Goal: Communication & Community: Ask a question

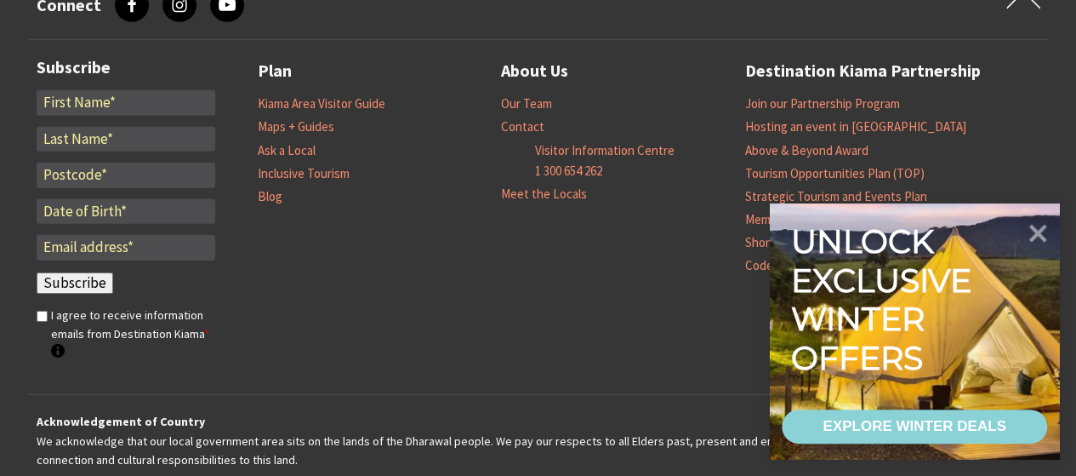
scroll to position [5829, 0]
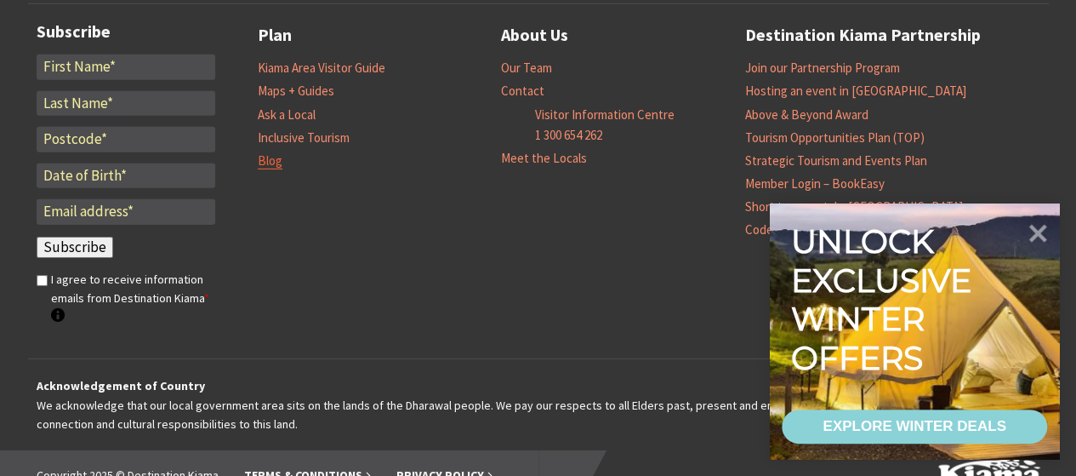
click at [271, 155] on link "Blog" at bounding box center [270, 160] width 25 height 17
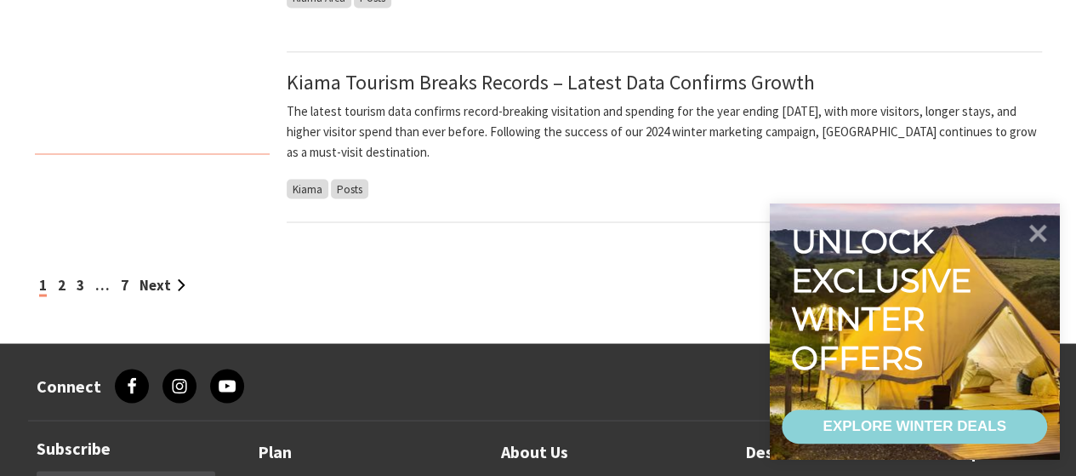
scroll to position [1860, 0]
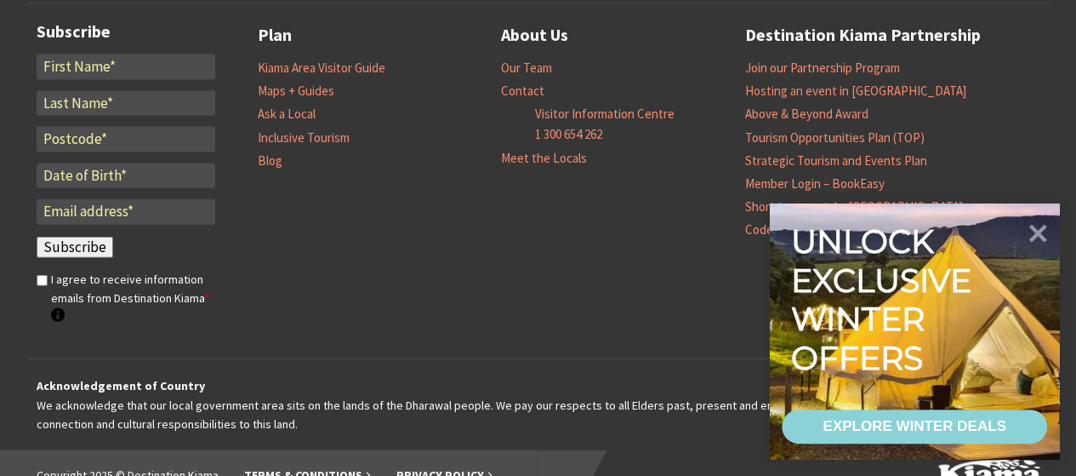
click at [534, 76] on li "Our Team" at bounding box center [623, 67] width 244 height 23
click at [523, 91] on link "Contact" at bounding box center [522, 91] width 43 height 17
click at [1033, 219] on icon at bounding box center [1038, 232] width 41 height 41
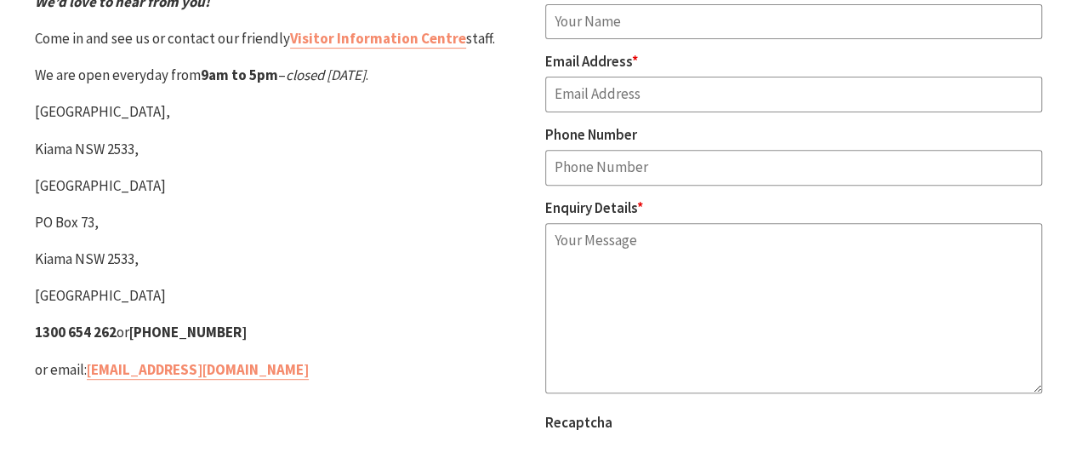
scroll to position [246, 0]
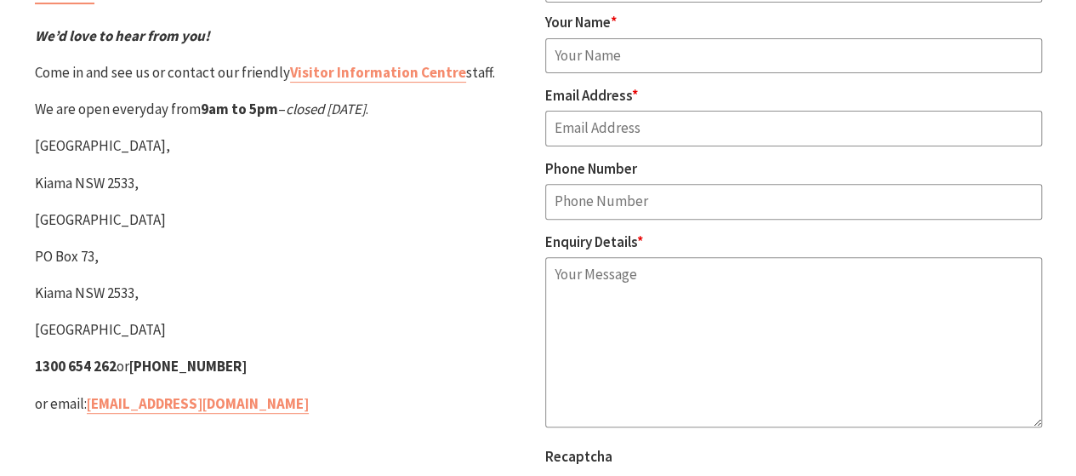
click at [597, 56] on input "Your Name *" at bounding box center [793, 56] width 497 height 36
type input "Holly"
type input "hollyinna@gmail.com"
type input "+614502487860"
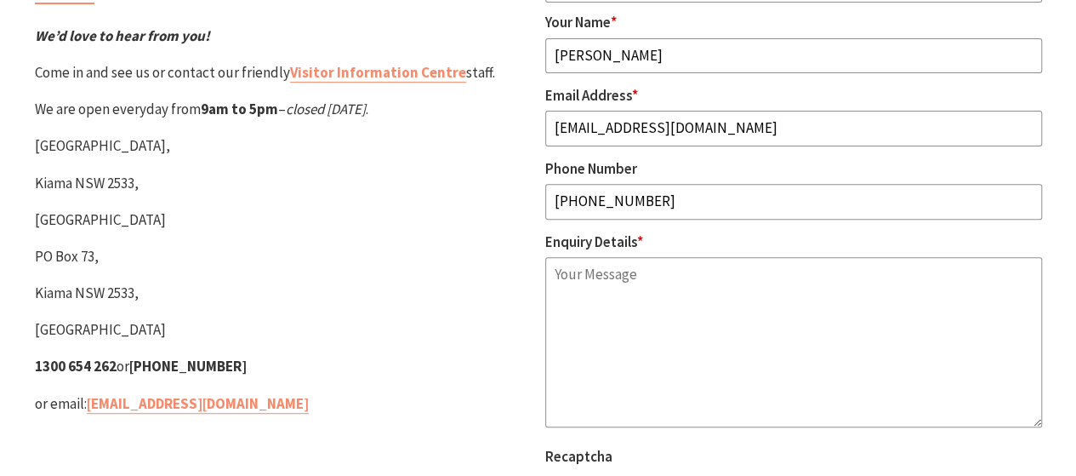
click at [583, 297] on textarea "Enquiry Details *" at bounding box center [793, 342] width 497 height 170
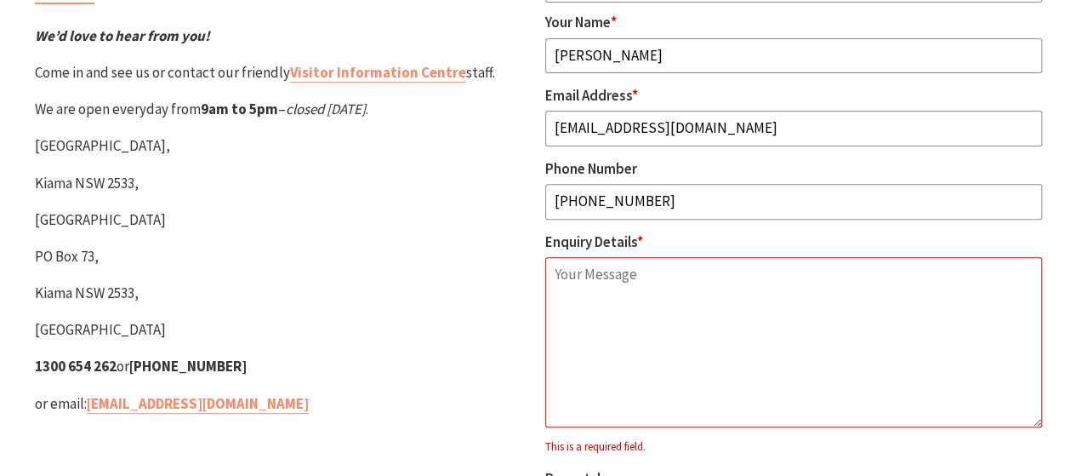
paste textarea "Hi there, I am reaching out to inquire about the pricing structure for link ins…"
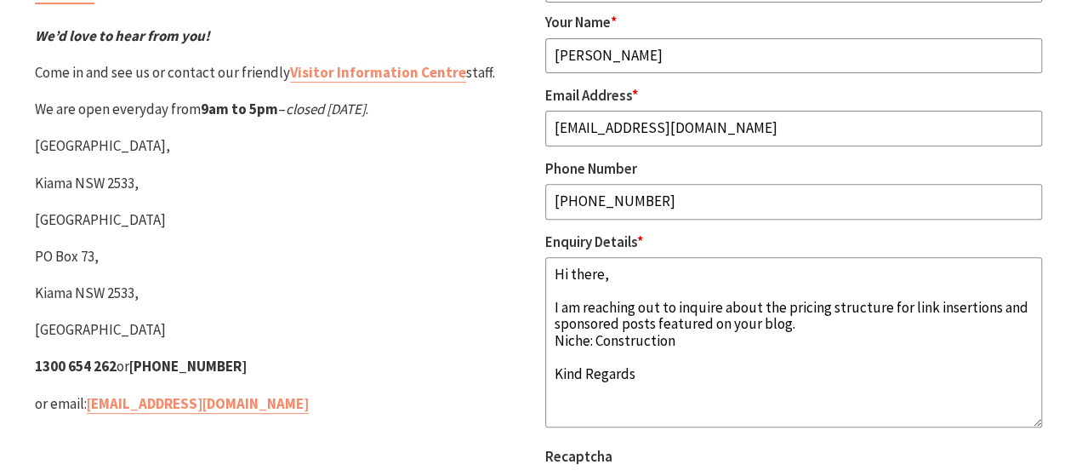
click at [814, 323] on textarea "Hi there, I am reaching out to inquire about the pricing structure for link ins…" at bounding box center [793, 342] width 497 height 170
paste textarea "kiama.com.au"
type textarea "Hi there, I am reaching out to inquire about the pricing structure for link ins…"
click at [412, 309] on div "Contact Us We’d love to hear from you! Come in and see us or contact our friend…" at bounding box center [283, 258] width 511 height 649
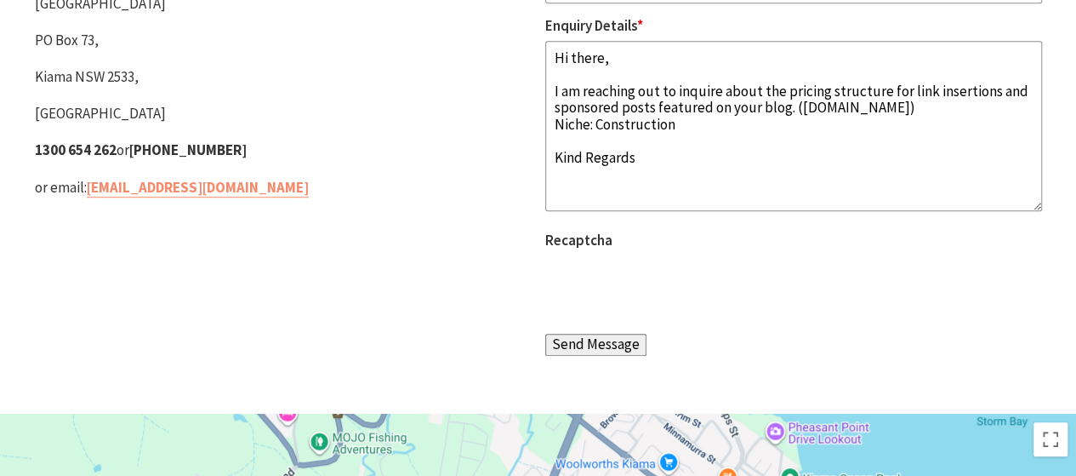
scroll to position [518, 0]
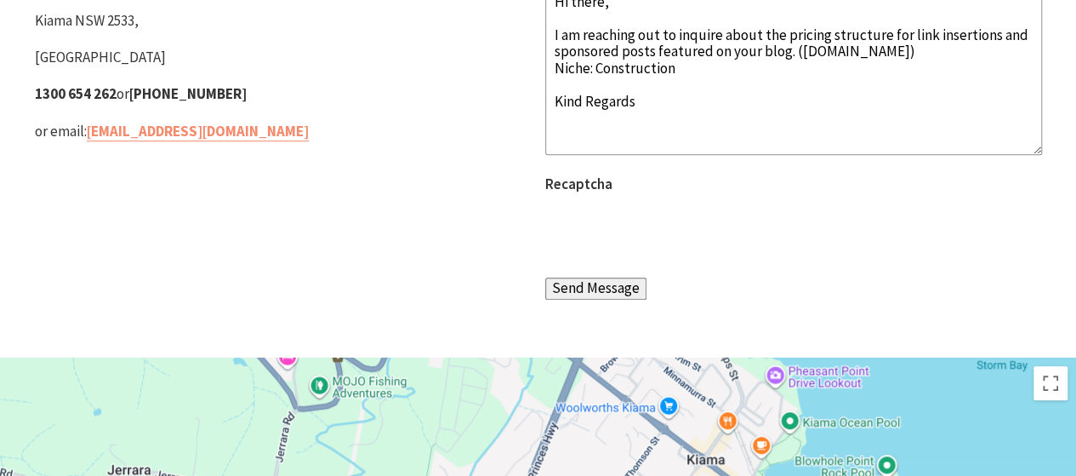
click at [591, 283] on input "Send Message" at bounding box center [595, 288] width 101 height 22
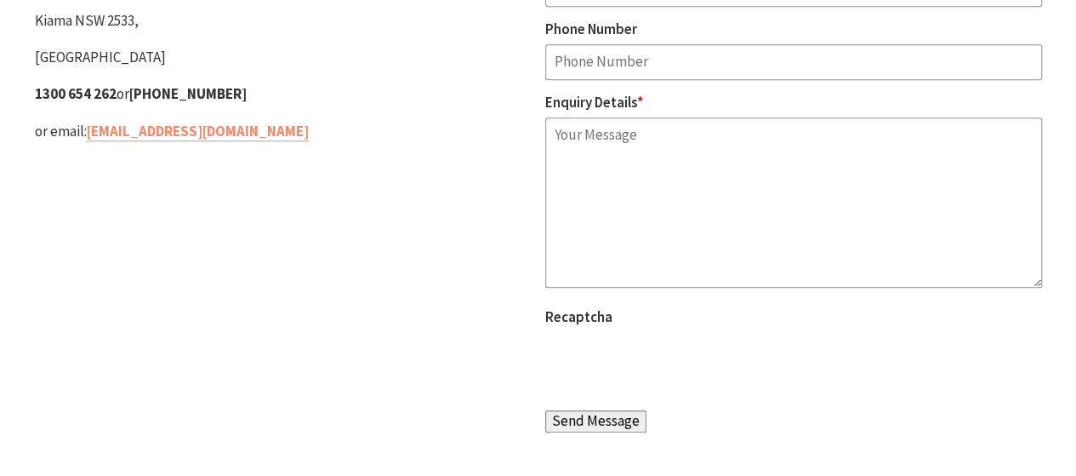
scroll to position [0, 0]
